Goal: Task Accomplishment & Management: Use online tool/utility

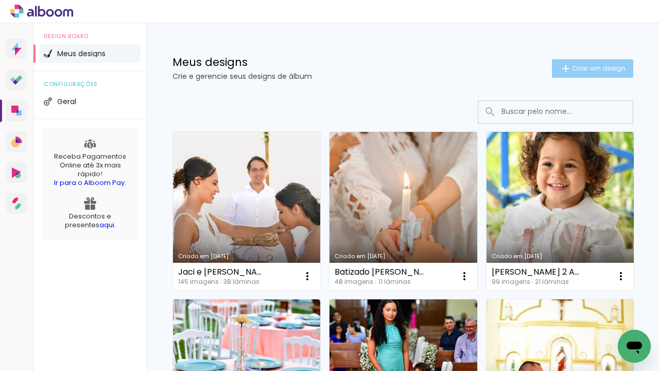
click at [573, 72] on span "Criar um design" at bounding box center [599, 68] width 54 height 7
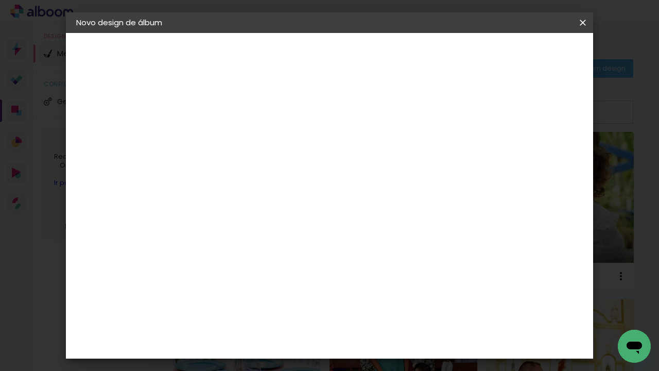
click at [0, 0] on div at bounding box center [0, 0] width 0 height 0
click at [244, 142] on input at bounding box center [244, 138] width 0 height 16
type input "Batizado"
type paper-input "Batizado"
click at [350, 53] on paper-button "Avançar" at bounding box center [325, 54] width 50 height 17
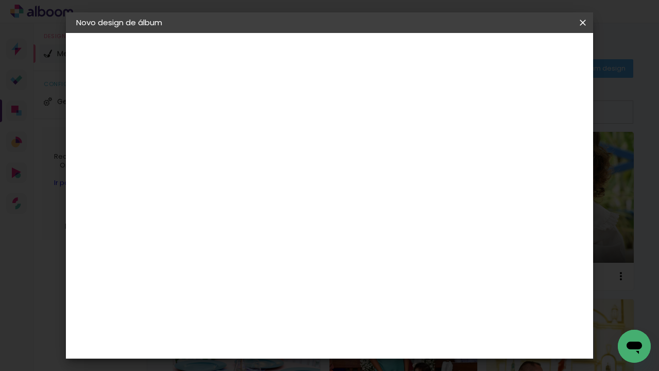
scroll to position [249, 0]
click at [275, 172] on div "ArtCollor" at bounding box center [256, 170] width 37 height 8
click at [437, 60] on paper-button "Avançar" at bounding box center [412, 54] width 50 height 17
click at [285, 175] on input "text" at bounding box center [264, 179] width 40 height 16
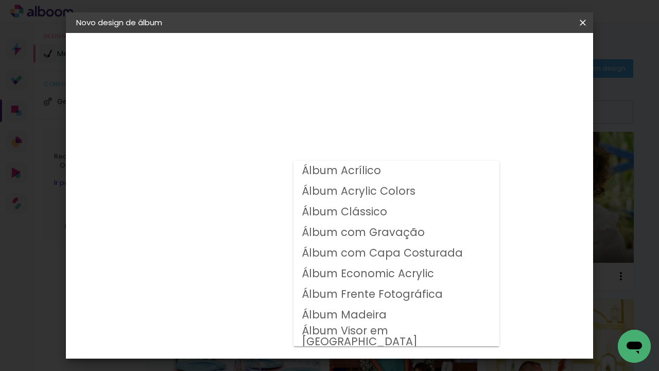
scroll to position [37, 0]
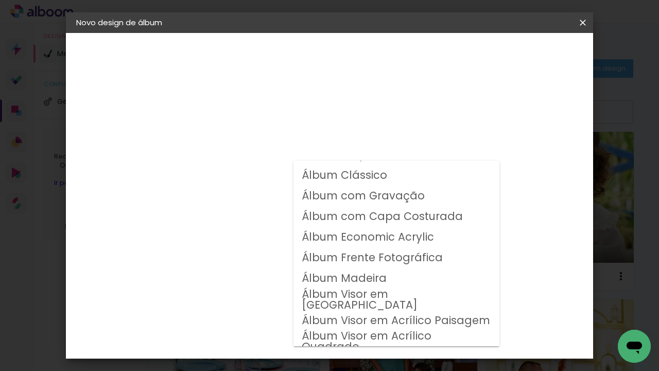
click at [0, 0] on slot "Álbum Frente Fotográfica" at bounding box center [0, 0] width 0 height 0
type input "Álbum Frente Fotográfica"
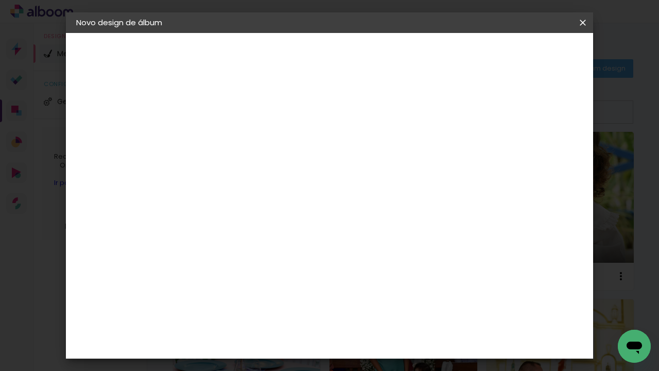
click at [314, 259] on span "20 × 25" at bounding box center [290, 269] width 48 height 21
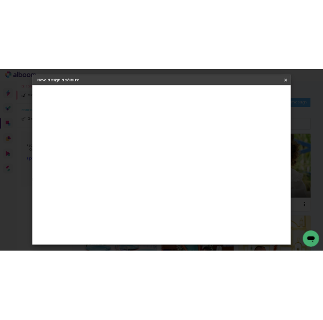
scroll to position [216, 0]
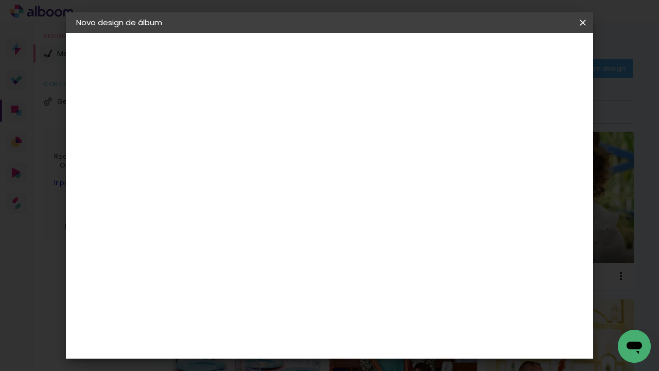
click at [0, 0] on slot "Avançar" at bounding box center [0, 0] width 0 height 0
click at [526, 51] on span "Iniciar design" at bounding box center [502, 54] width 47 height 7
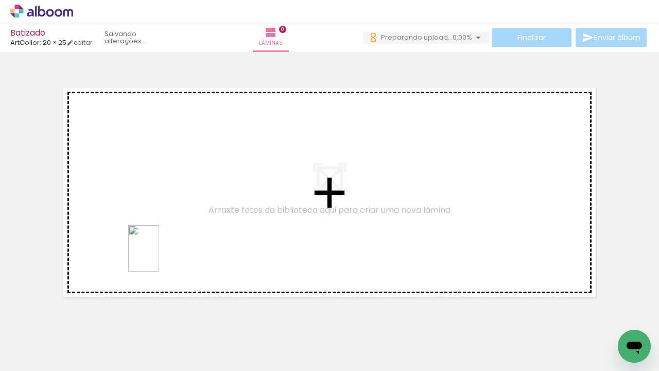
drag, startPoint x: 159, startPoint y: 348, endPoint x: 159, endPoint y: 256, distance: 91.6
click at [159, 256] on quentale-workspace at bounding box center [329, 185] width 659 height 371
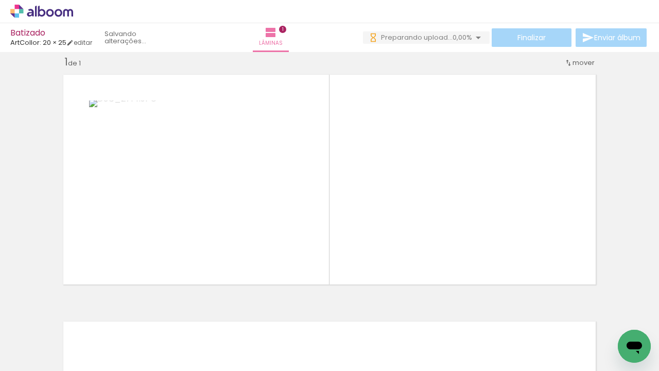
drag, startPoint x: 603, startPoint y: 340, endPoint x: 427, endPoint y: 226, distance: 209.1
click at [427, 226] on quentale-workspace at bounding box center [329, 185] width 659 height 371
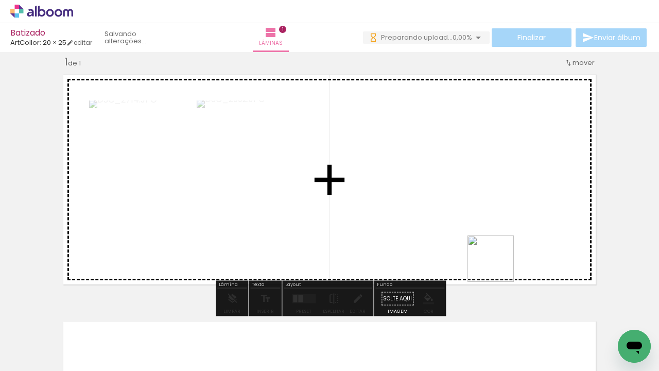
drag, startPoint x: 505, startPoint y: 344, endPoint x: 488, endPoint y: 208, distance: 136.4
click at [488, 208] on quentale-workspace at bounding box center [329, 185] width 659 height 371
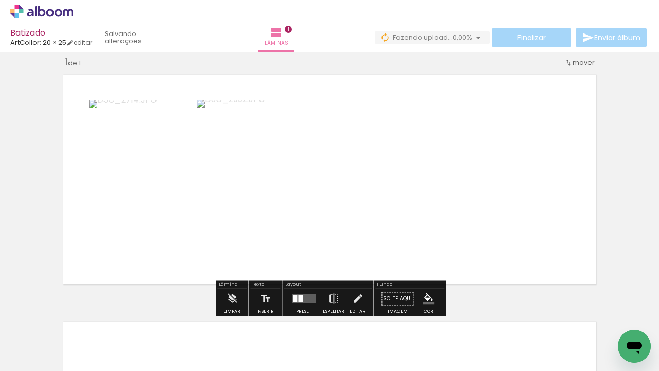
drag, startPoint x: 440, startPoint y: 183, endPoint x: 485, endPoint y: 341, distance: 164.5
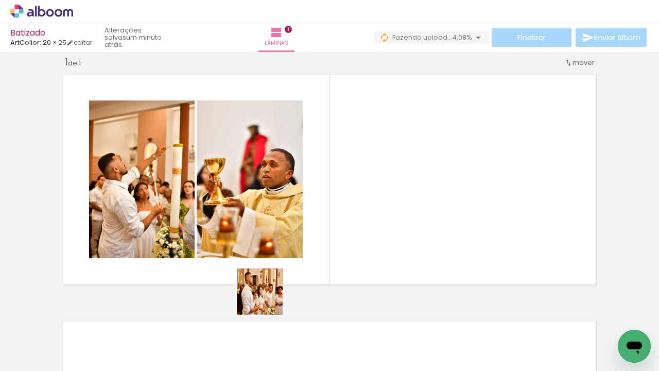
drag, startPoint x: 241, startPoint y: 341, endPoint x: 343, endPoint y: 237, distance: 146.3
click at [343, 237] on quentale-workspace at bounding box center [329, 185] width 659 height 371
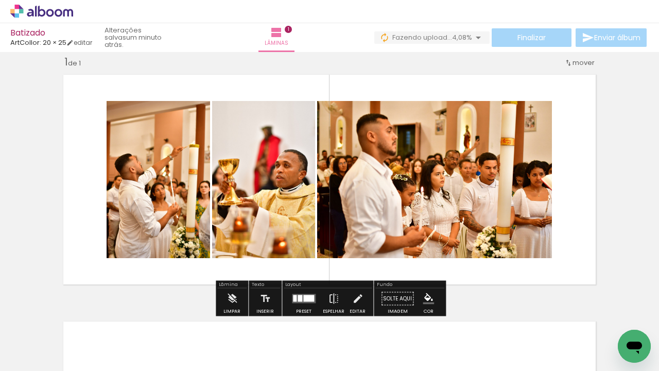
click at [307, 293] on div at bounding box center [304, 298] width 28 height 21
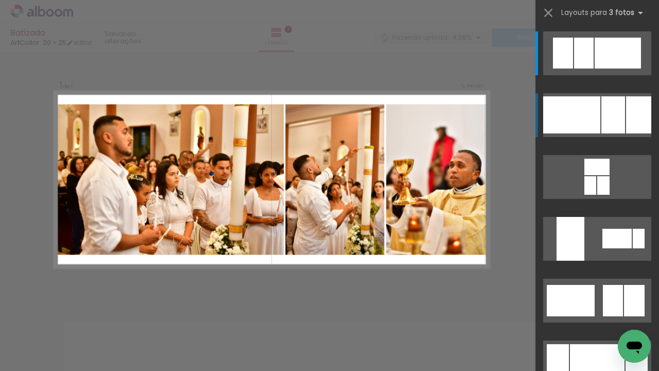
click at [599, 112] on div at bounding box center [571, 114] width 57 height 37
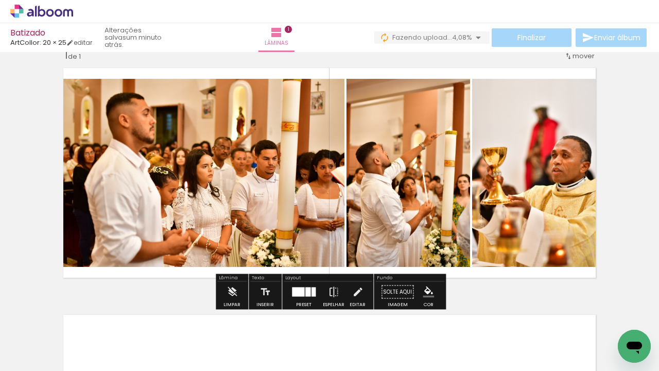
click at [305, 296] on div at bounding box center [304, 292] width 28 height 21
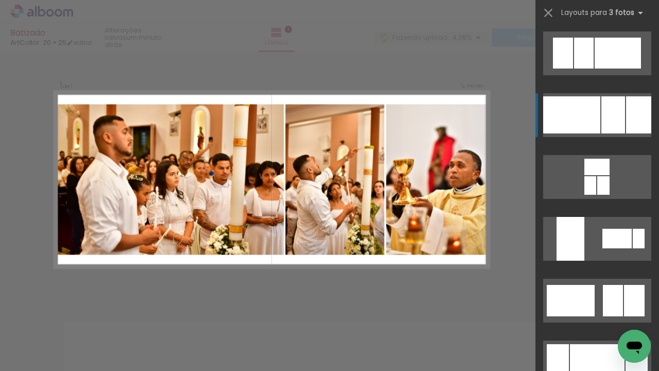
click at [593, 68] on div at bounding box center [584, 53] width 20 height 31
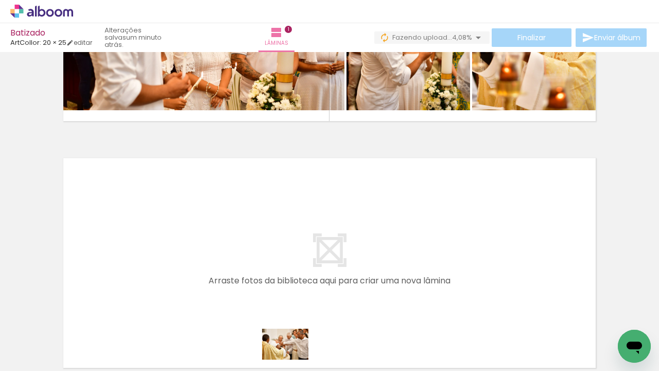
drag, startPoint x: 288, startPoint y: 347, endPoint x: 294, endPoint y: 361, distance: 15.2
click at [294, 354] on iron-image at bounding box center [275, 336] width 53 height 36
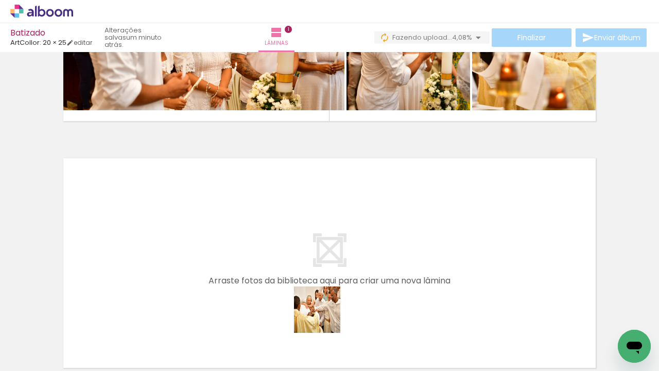
drag, startPoint x: 335, startPoint y: 352, endPoint x: 301, endPoint y: 269, distance: 89.6
click at [301, 269] on quentale-workspace at bounding box center [329, 185] width 659 height 371
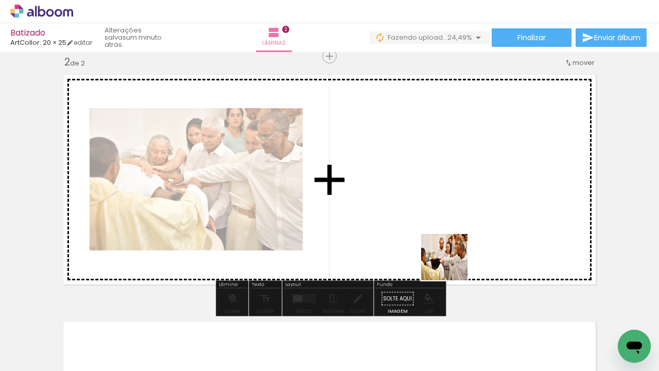
drag, startPoint x: 504, startPoint y: 344, endPoint x: 449, endPoint y: 260, distance: 101.1
click at [449, 260] on quentale-workspace at bounding box center [329, 185] width 659 height 371
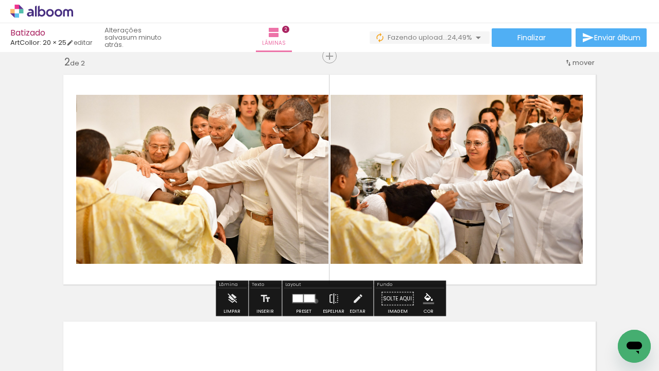
click at [313, 301] on quentale-layouter at bounding box center [304, 298] width 24 height 9
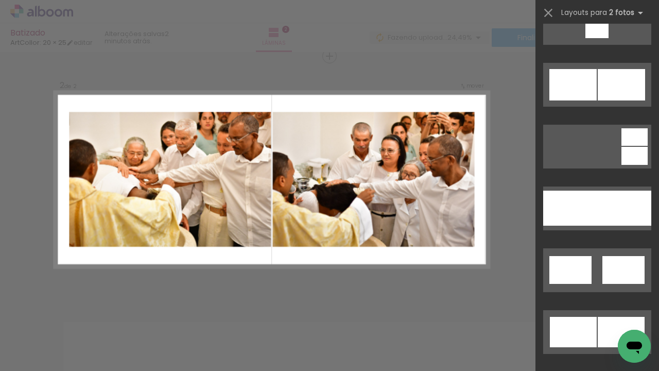
scroll to position [529, 0]
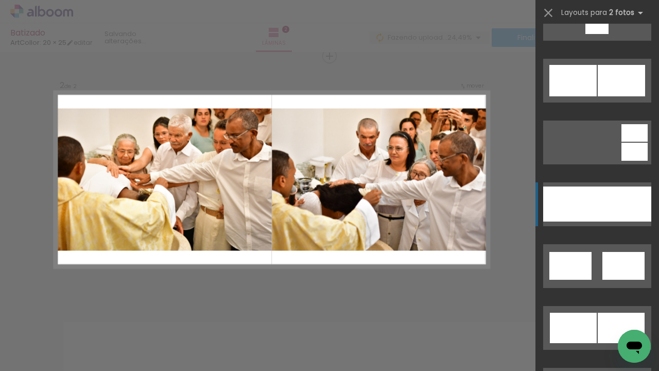
click at [617, 202] on div at bounding box center [624, 203] width 54 height 35
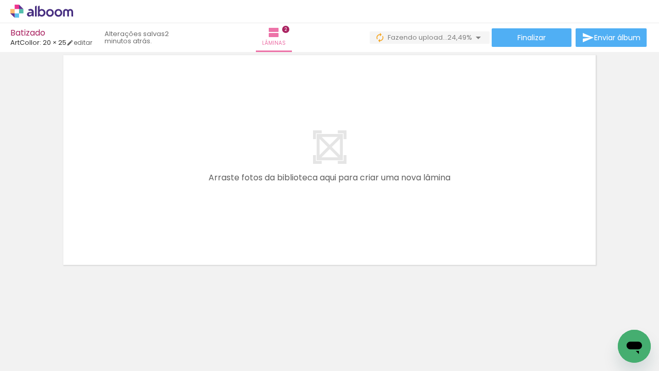
scroll to position [0, 370]
drag, startPoint x: 254, startPoint y: 345, endPoint x: 254, endPoint y: 247, distance: 97.8
click at [254, 247] on quentale-workspace at bounding box center [329, 185] width 659 height 371
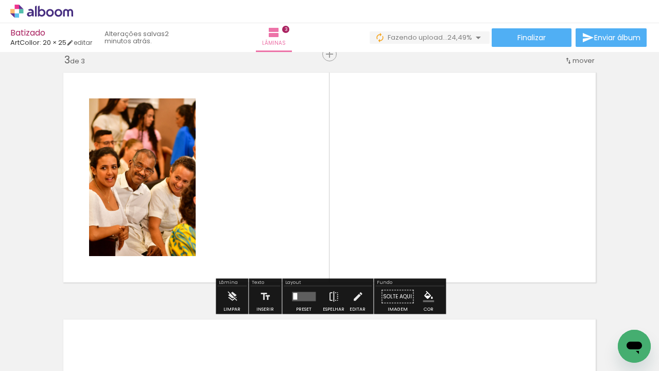
scroll to position [506, 0]
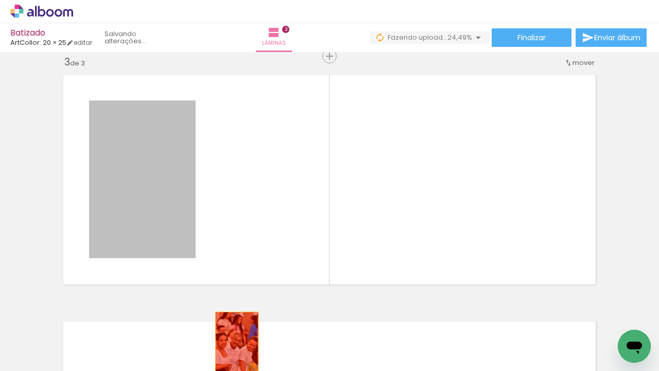
drag, startPoint x: 179, startPoint y: 216, endPoint x: 248, endPoint y: 358, distance: 157.9
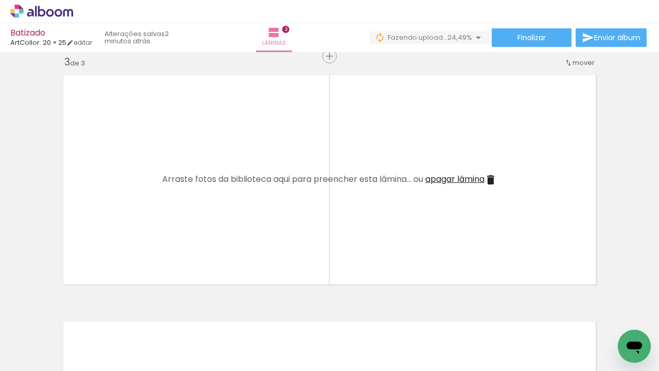
drag, startPoint x: 424, startPoint y: 344, endPoint x: 299, endPoint y: 266, distance: 147.5
click at [299, 266] on quentale-workspace at bounding box center [329, 185] width 659 height 371
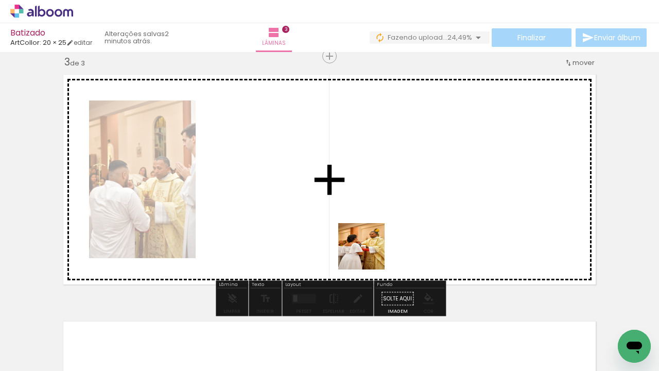
drag, startPoint x: 489, startPoint y: 346, endPoint x: 359, endPoint y: 248, distance: 163.1
click at [359, 248] on quentale-workspace at bounding box center [329, 185] width 659 height 371
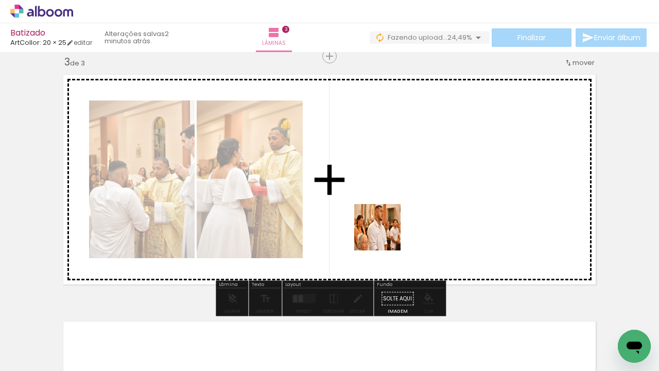
drag, startPoint x: 366, startPoint y: 339, endPoint x: 385, endPoint y: 235, distance: 105.7
click at [385, 235] on quentale-workspace at bounding box center [329, 185] width 659 height 371
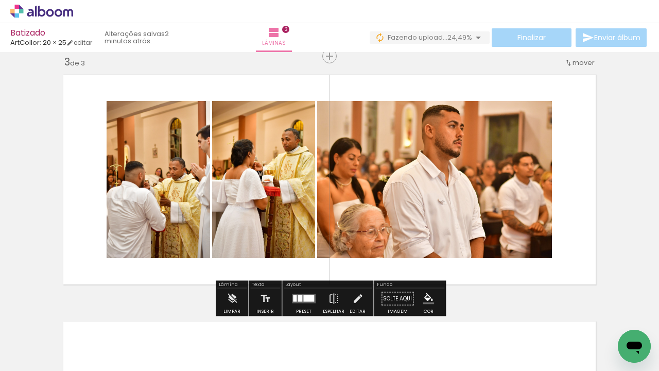
click at [305, 297] on div at bounding box center [308, 298] width 11 height 7
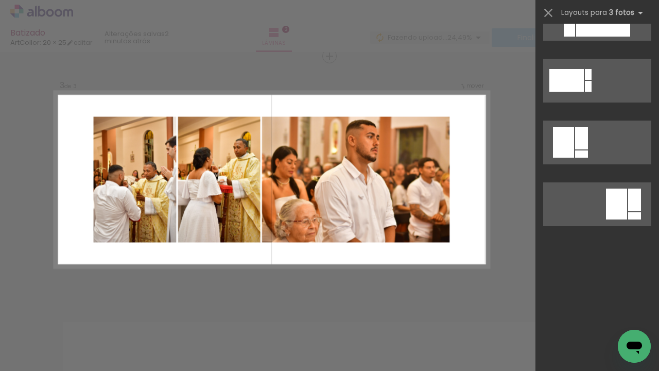
scroll to position [0, 0]
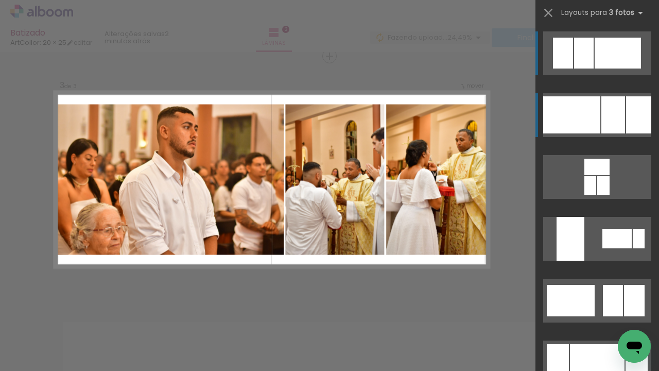
click at [583, 105] on div at bounding box center [571, 114] width 57 height 37
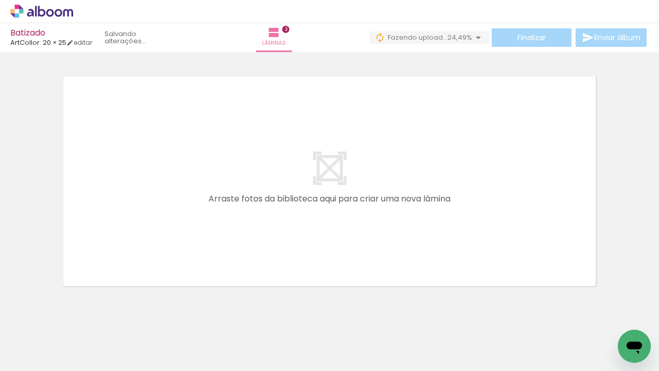
scroll to position [0, 662]
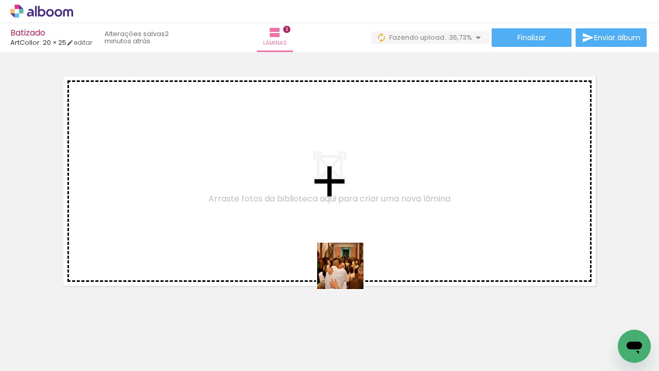
drag, startPoint x: 370, startPoint y: 344, endPoint x: 338, endPoint y: 244, distance: 105.0
click at [338, 244] on quentale-workspace at bounding box center [329, 185] width 659 height 371
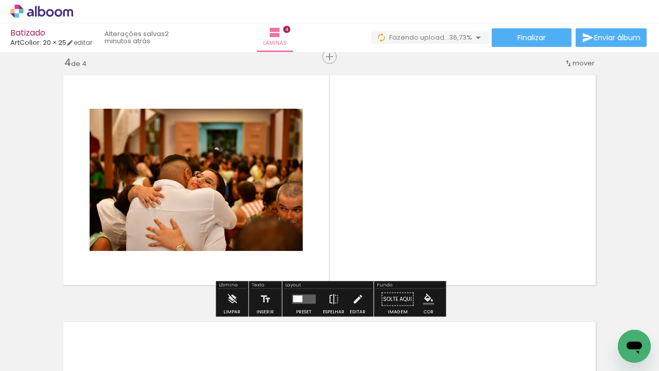
scroll to position [752, 0]
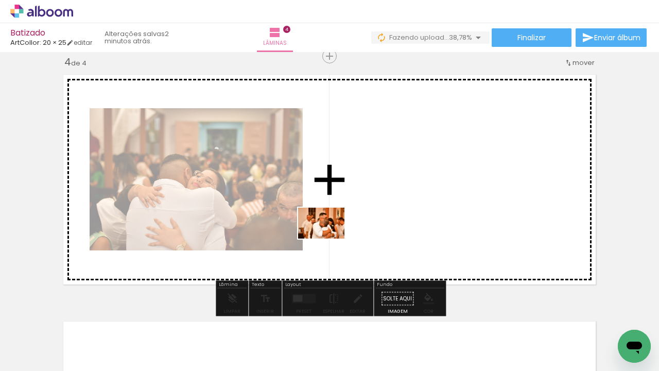
click at [332, 238] on quentale-workspace at bounding box center [329, 185] width 659 height 371
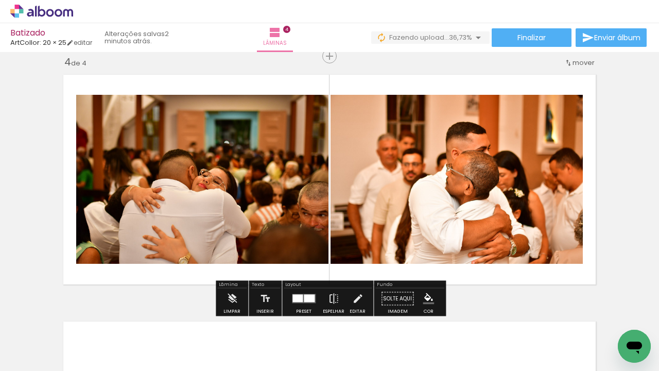
scroll to position [0, 228]
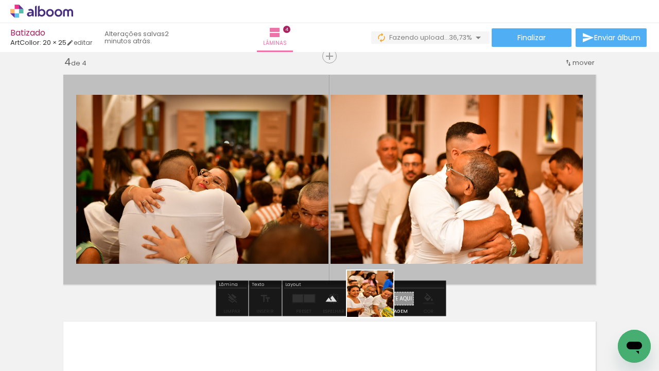
drag, startPoint x: 384, startPoint y: 341, endPoint x: 355, endPoint y: 177, distance: 166.3
click at [355, 177] on quentale-workspace at bounding box center [329, 185] width 659 height 371
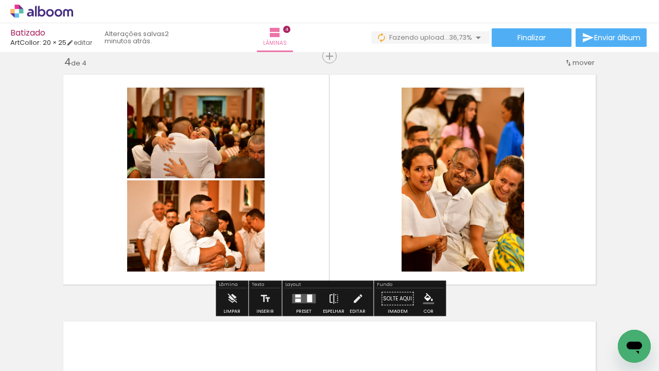
scroll to position [0, 969]
click at [303, 296] on quentale-layouter at bounding box center [304, 298] width 24 height 9
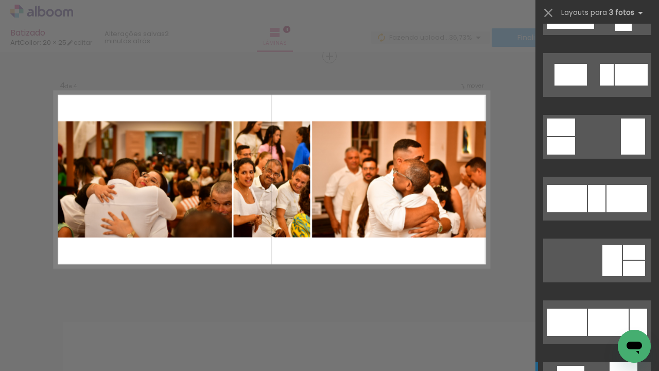
scroll to position [975, 0]
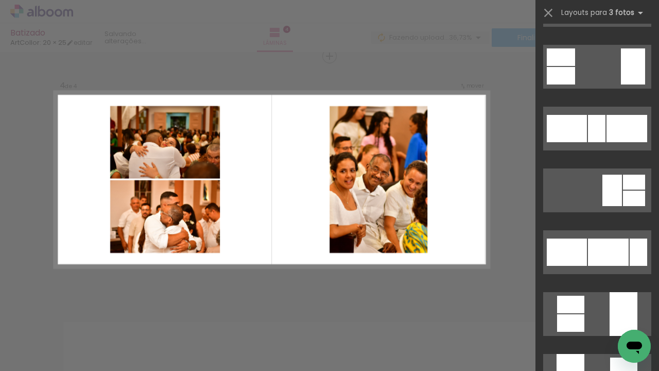
click at [477, 225] on quentale-layouter at bounding box center [272, 179] width 435 height 177
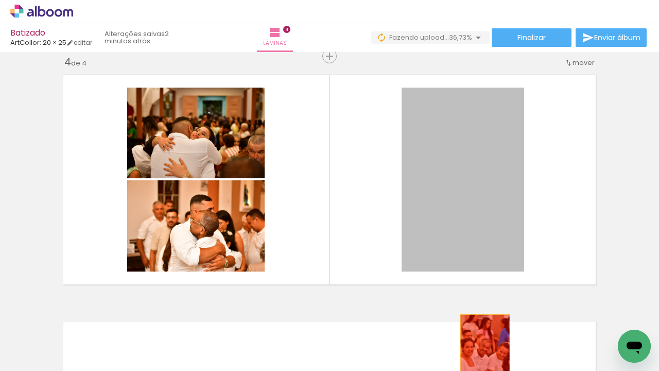
drag, startPoint x: 469, startPoint y: 186, endPoint x: 485, endPoint y: 351, distance: 165.4
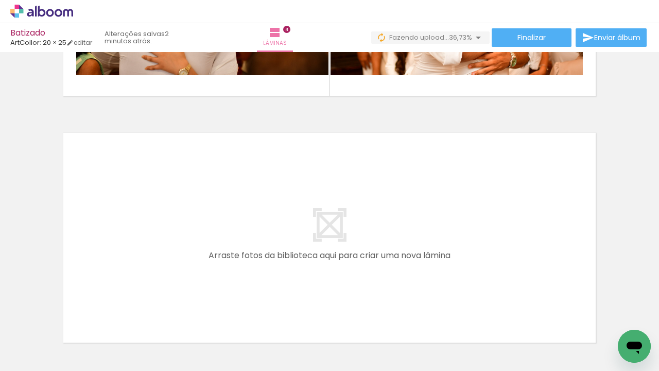
scroll to position [0, 801]
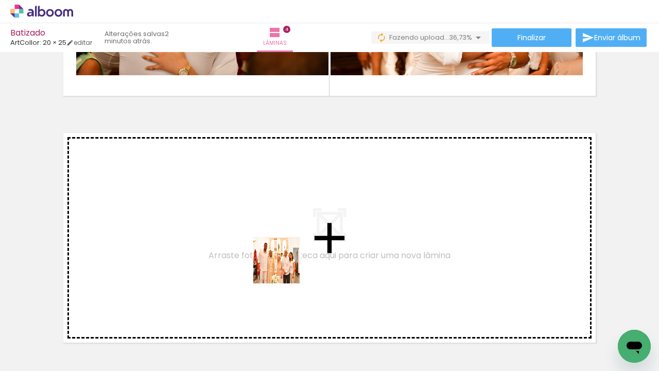
click at [283, 264] on quentale-workspace at bounding box center [329, 185] width 659 height 371
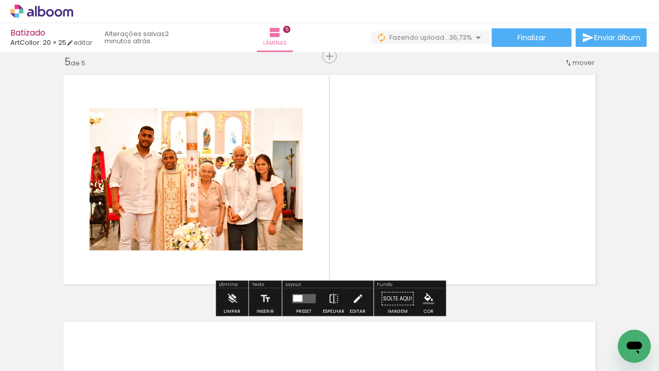
scroll to position [0, 827]
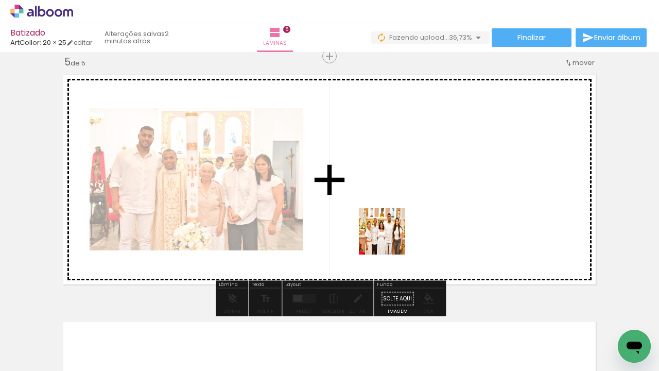
drag, startPoint x: 332, startPoint y: 344, endPoint x: 392, endPoint y: 237, distance: 122.8
click at [392, 237] on quentale-workspace at bounding box center [329, 185] width 659 height 371
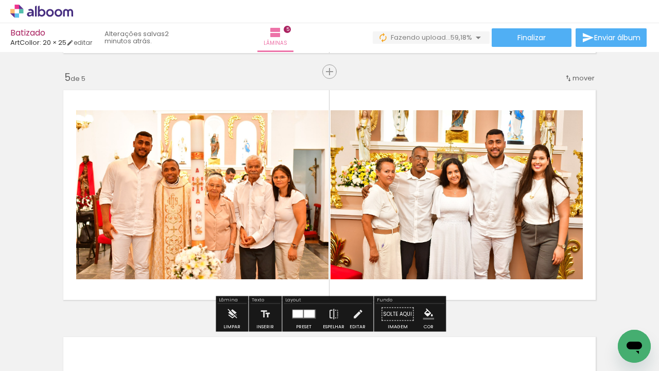
scroll to position [978, 0]
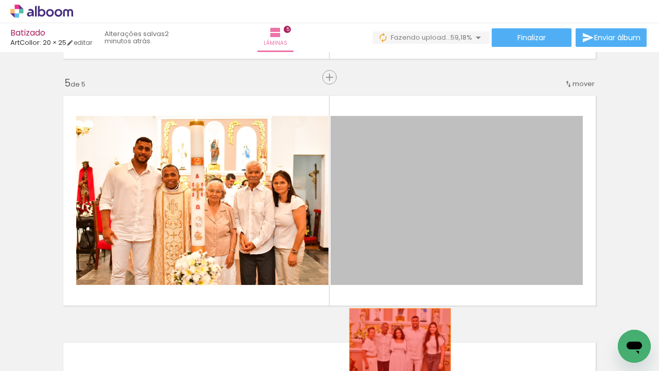
drag, startPoint x: 434, startPoint y: 198, endPoint x: 399, endPoint y: 342, distance: 148.2
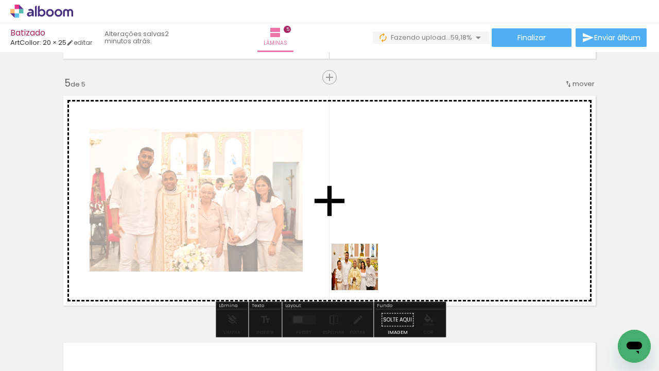
click at [369, 268] on quentale-workspace at bounding box center [329, 185] width 659 height 371
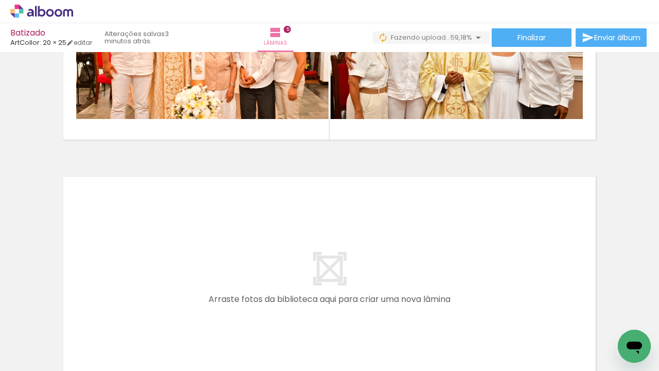
scroll to position [0, 1070]
drag, startPoint x: 307, startPoint y: 342, endPoint x: 275, endPoint y: 271, distance: 78.1
click at [275, 271] on quentale-workspace at bounding box center [329, 185] width 659 height 371
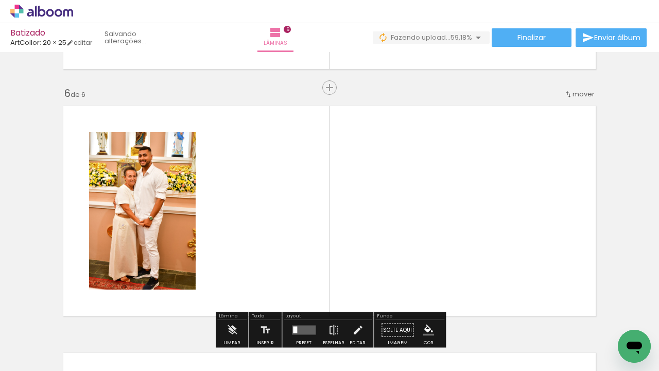
scroll to position [1245, 0]
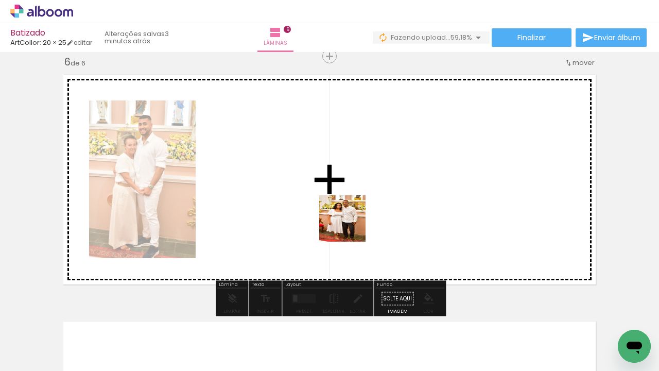
drag, startPoint x: 416, startPoint y: 335, endPoint x: 349, endPoint y: 225, distance: 128.0
click at [349, 225] on quentale-workspace at bounding box center [329, 185] width 659 height 371
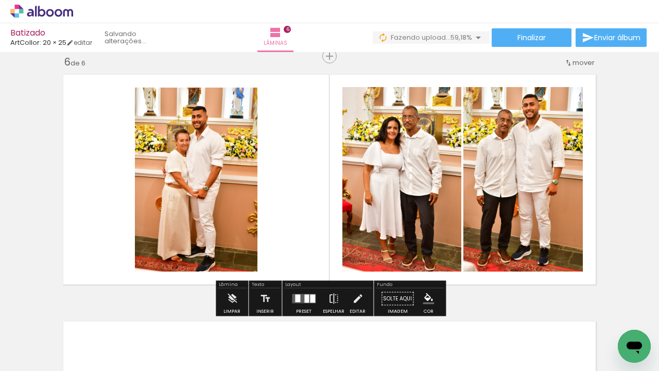
drag, startPoint x: 484, startPoint y: 343, endPoint x: 403, endPoint y: 180, distance: 181.8
click at [403, 180] on quentale-workspace at bounding box center [329, 185] width 659 height 371
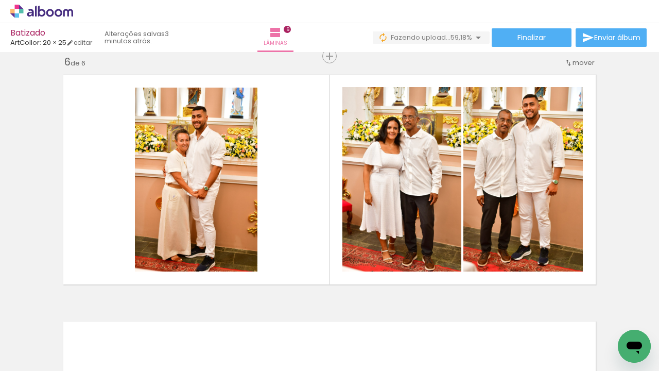
scroll to position [0, 1038]
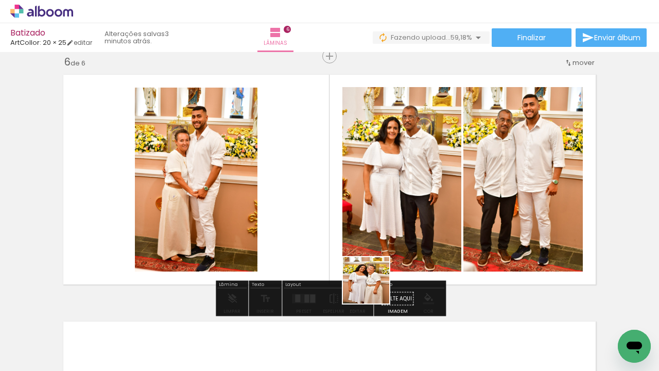
drag, startPoint x: 395, startPoint y: 337, endPoint x: 340, endPoint y: 242, distance: 109.8
click at [340, 242] on quentale-workspace at bounding box center [329, 185] width 659 height 371
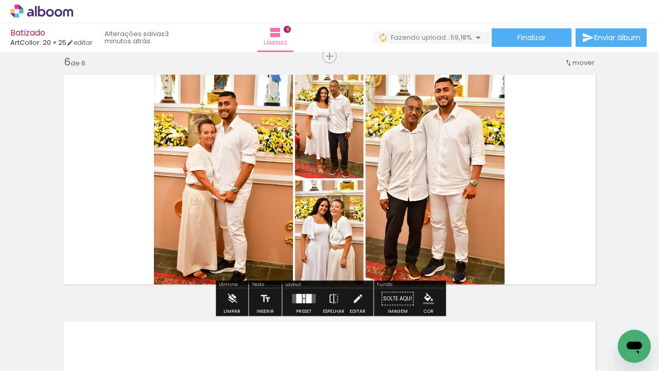
click at [307, 299] on div at bounding box center [309, 298] width 6 height 9
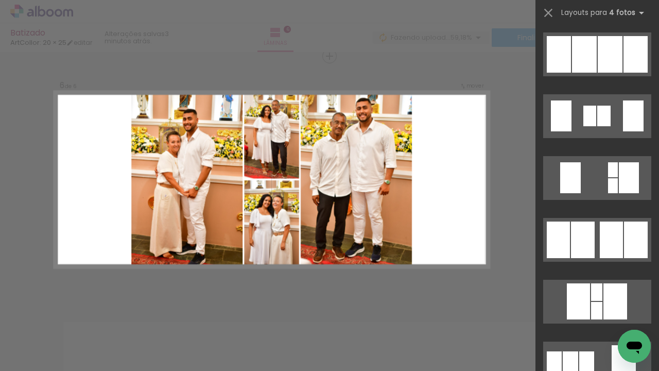
scroll to position [741, 0]
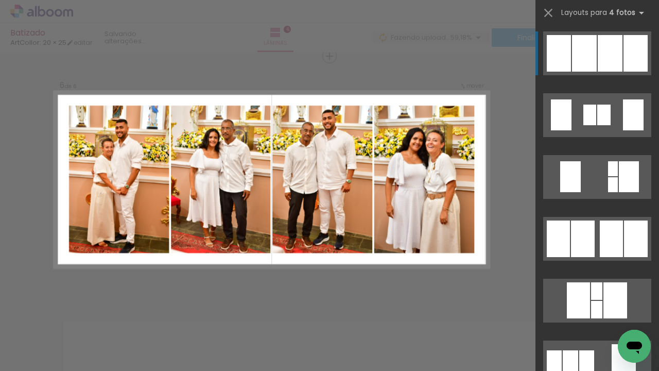
click at [585, 104] on div at bounding box center [589, 114] width 13 height 21
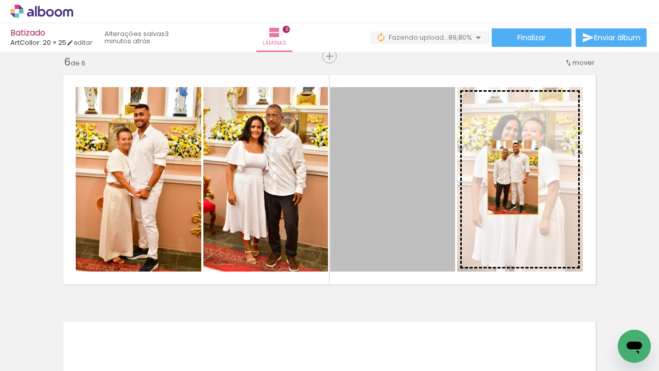
drag, startPoint x: 386, startPoint y: 177, endPoint x: 534, endPoint y: 174, distance: 147.7
click at [0, 0] on slot at bounding box center [0, 0] width 0 height 0
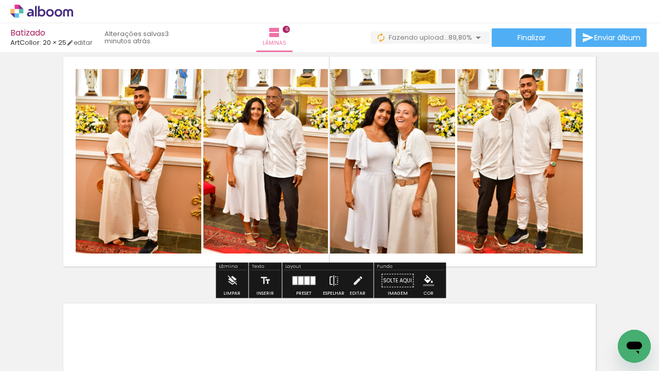
scroll to position [1268, 0]
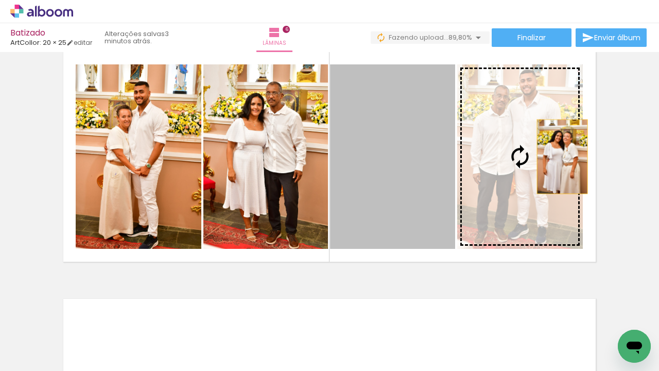
drag, startPoint x: 418, startPoint y: 172, endPoint x: 563, endPoint y: 156, distance: 145.5
click at [0, 0] on slot at bounding box center [0, 0] width 0 height 0
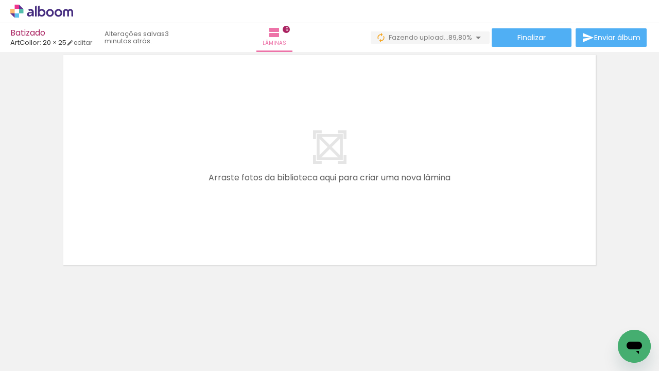
scroll to position [1512, 0]
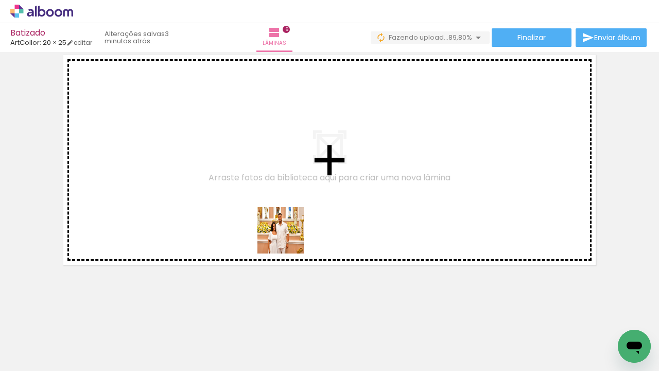
drag, startPoint x: 292, startPoint y: 333, endPoint x: 288, endPoint y: 238, distance: 95.8
click at [288, 238] on quentale-workspace at bounding box center [329, 185] width 659 height 371
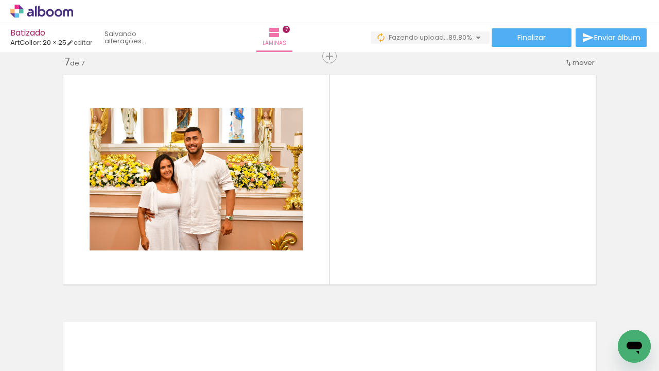
scroll to position [0, 777]
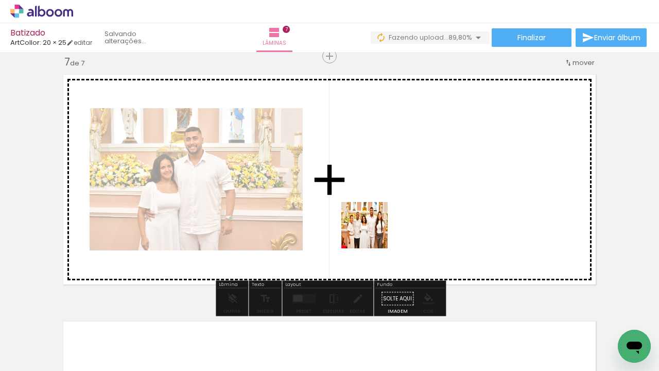
drag, startPoint x: 373, startPoint y: 342, endPoint x: 372, endPoint y: 203, distance: 139.0
click at [372, 203] on quentale-workspace at bounding box center [329, 185] width 659 height 371
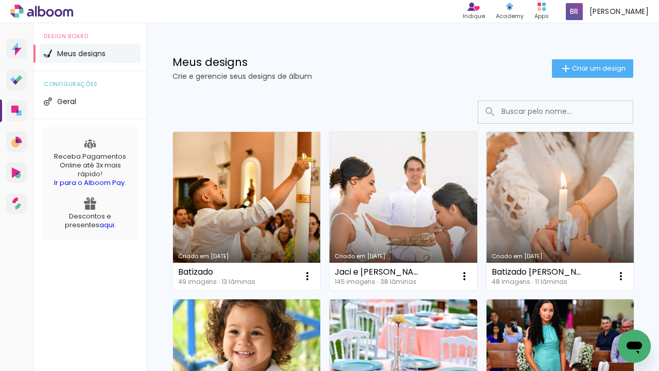
click at [214, 236] on link "Criado em [DATE]" at bounding box center [246, 211] width 147 height 158
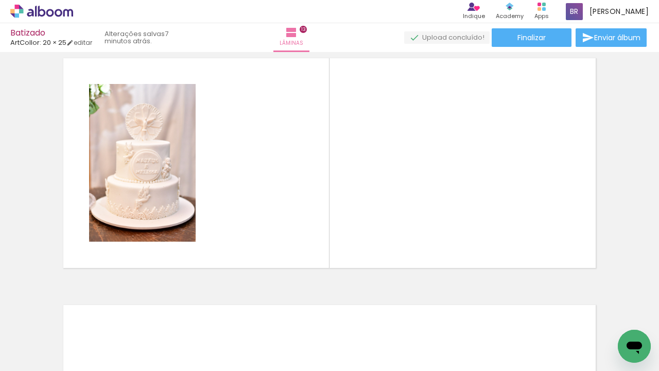
scroll to position [2988, 0]
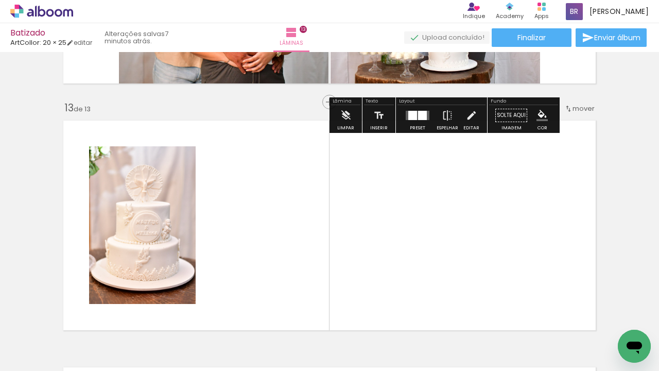
drag, startPoint x: 155, startPoint y: 207, endPoint x: 175, endPoint y: 49, distance: 159.3
click at [175, 0] on div "Batizado ArtCollor: 20 × 25 editar 7 minutos atrás. Lâminas 13 Finalizar Enviar…" at bounding box center [329, 0] width 659 height 0
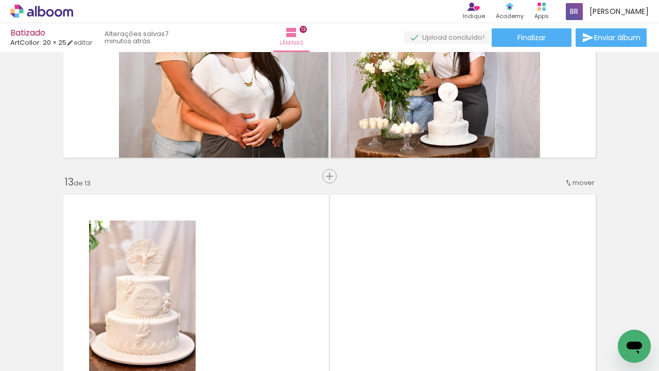
scroll to position [2849, 0]
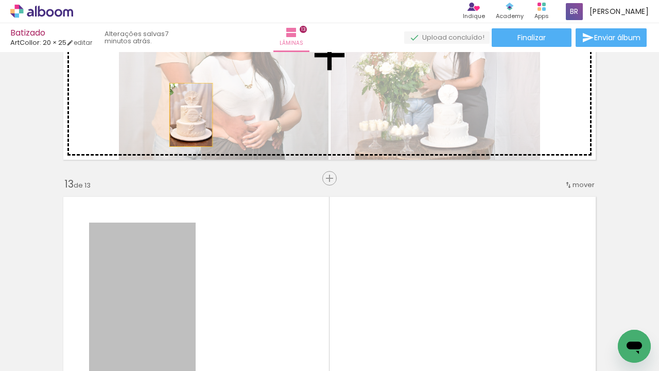
drag, startPoint x: 158, startPoint y: 273, endPoint x: 191, endPoint y: 114, distance: 161.9
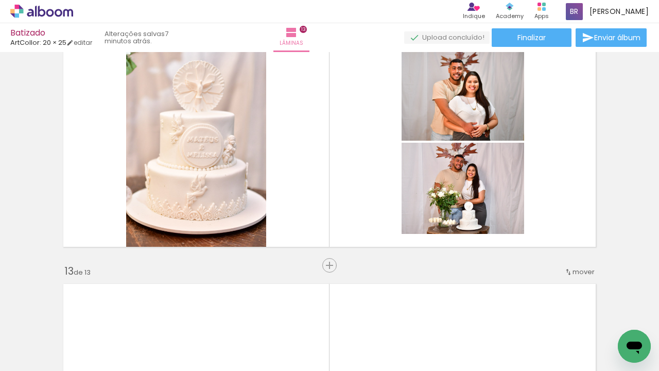
scroll to position [0, 1187]
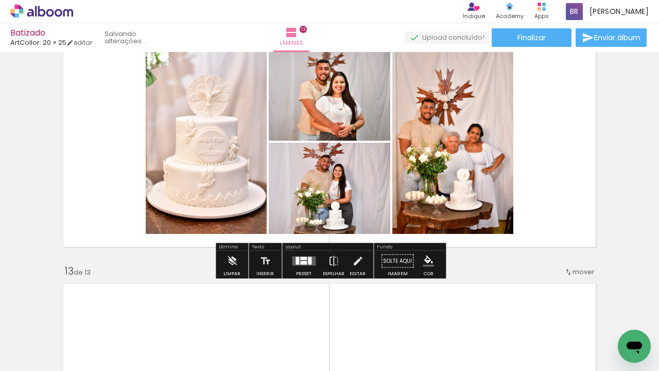
drag, startPoint x: 531, startPoint y: 337, endPoint x: 356, endPoint y: 162, distance: 247.5
click at [356, 162] on quentale-workspace at bounding box center [329, 185] width 659 height 371
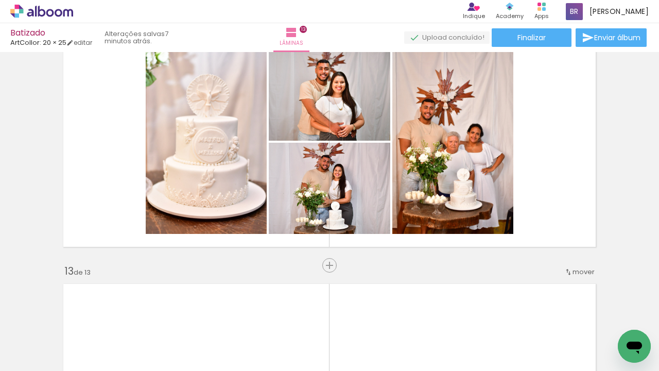
scroll to position [0, 916]
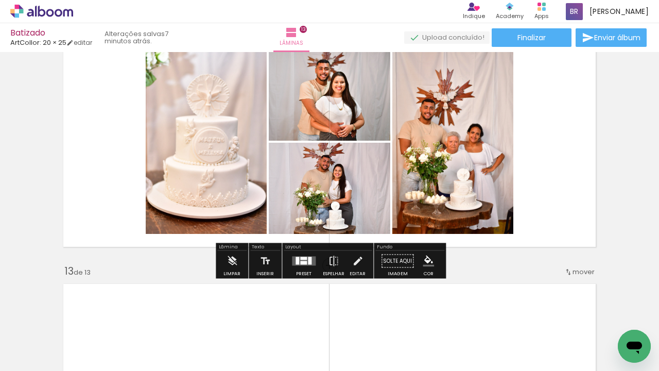
click at [308, 255] on div at bounding box center [304, 261] width 28 height 21
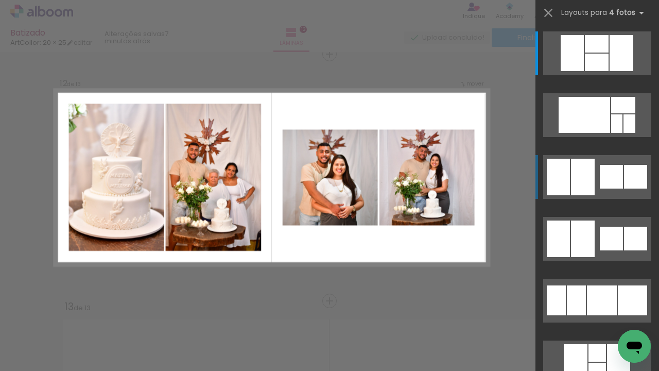
scroll to position [2725, 0]
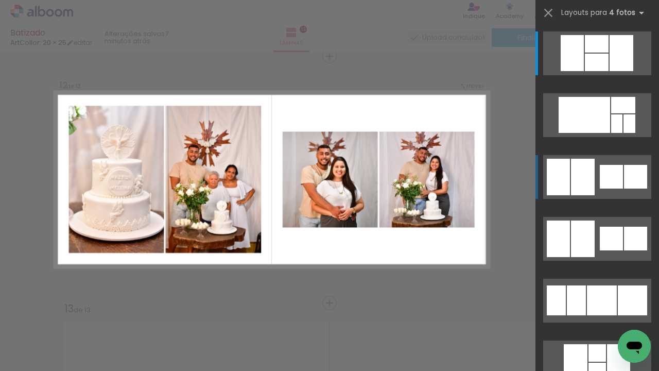
click at [609, 71] on div at bounding box center [621, 53] width 24 height 36
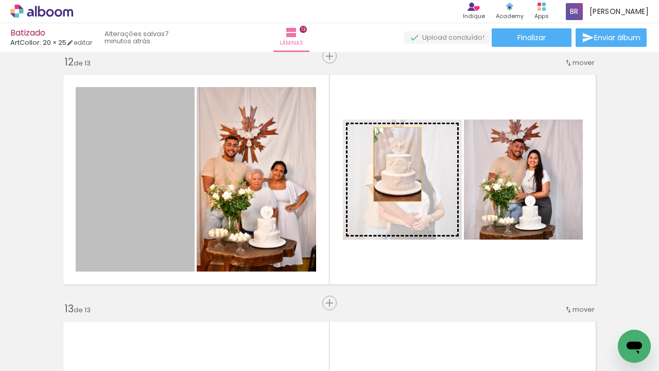
drag, startPoint x: 145, startPoint y: 183, endPoint x: 405, endPoint y: 166, distance: 260.5
click at [0, 0] on slot at bounding box center [0, 0] width 0 height 0
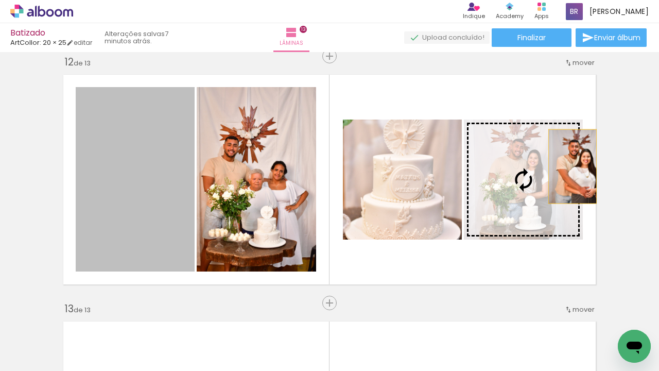
drag, startPoint x: 153, startPoint y: 192, endPoint x: 572, endPoint y: 166, distance: 419.8
click at [0, 0] on slot at bounding box center [0, 0] width 0 height 0
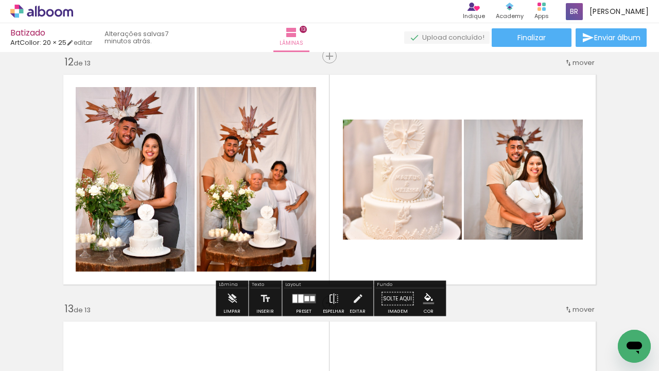
click at [309, 301] on quentale-layouter at bounding box center [304, 298] width 24 height 9
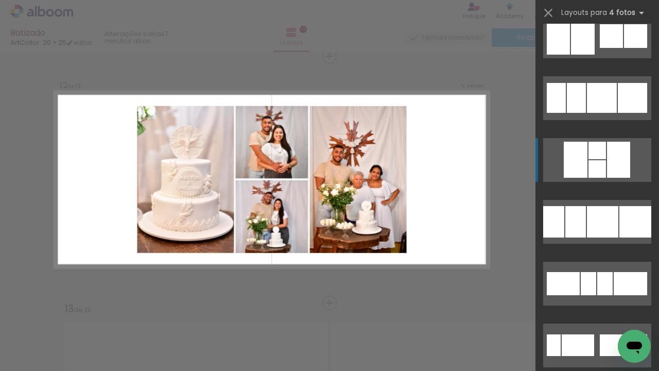
scroll to position [209, 0]
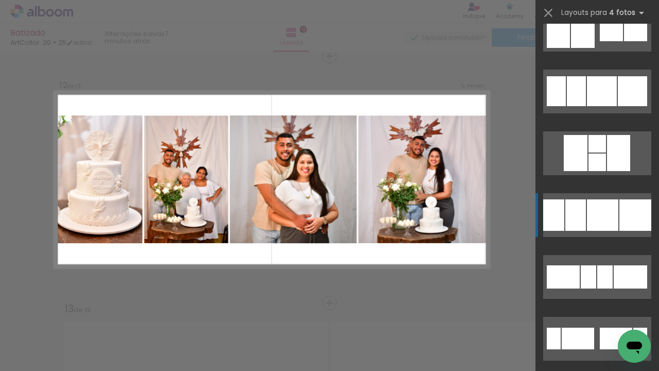
click at [606, 106] on div at bounding box center [602, 91] width 30 height 30
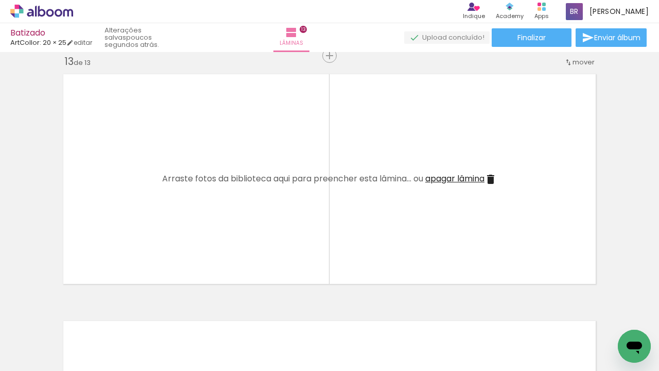
scroll to position [2983, 0]
